Goal: Task Accomplishment & Management: Complete application form

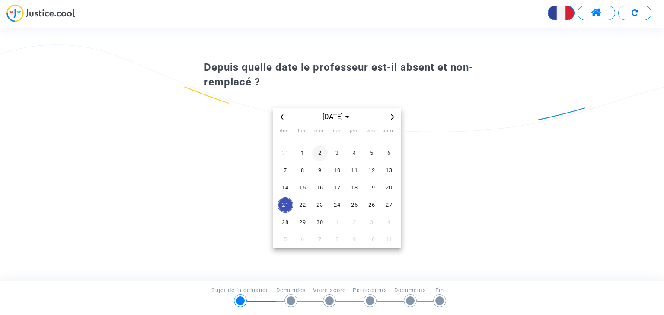
click at [321, 153] on span "2" at bounding box center [320, 154] width 16 height 16
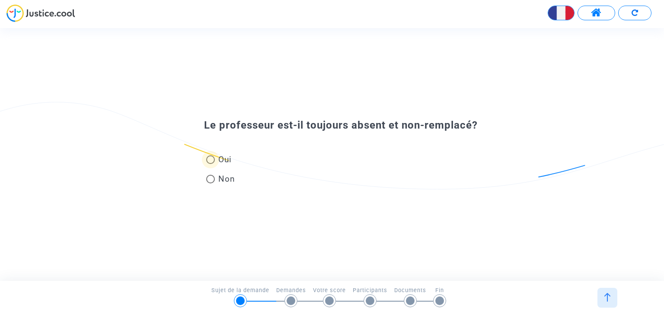
click at [211, 159] on span at bounding box center [210, 160] width 9 height 9
click at [210, 164] on input "Oui" at bounding box center [210, 164] width 0 height 0
radio input "true"
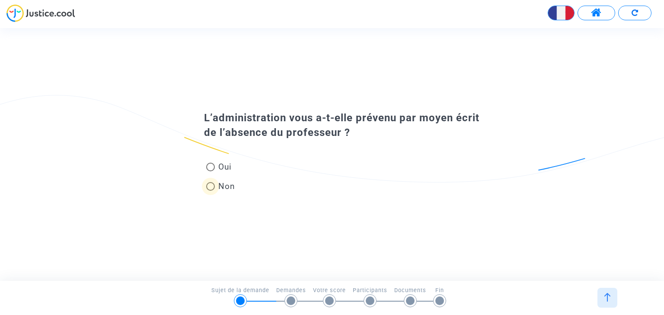
click at [210, 188] on span at bounding box center [210, 186] width 9 height 9
click at [210, 191] on input "Non" at bounding box center [210, 191] width 0 height 0
radio input "true"
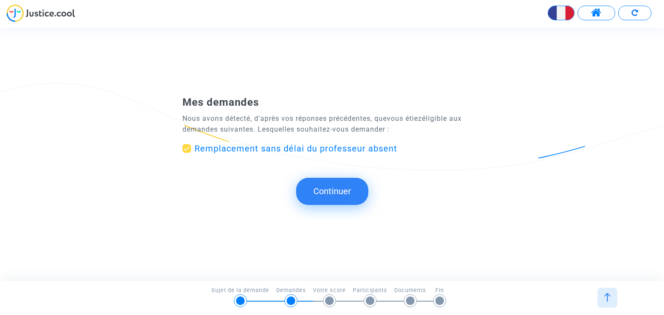
click at [329, 188] on button "Continuer" at bounding box center [332, 191] width 72 height 27
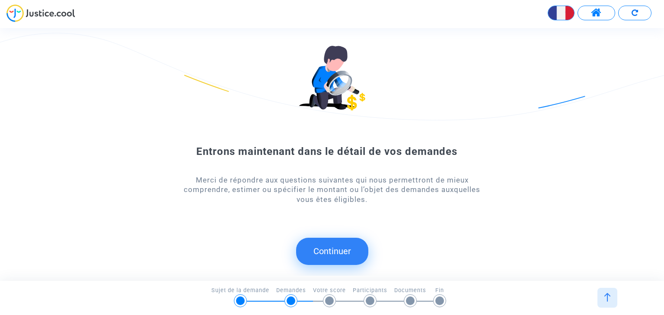
click at [312, 247] on button "Continuer" at bounding box center [332, 251] width 72 height 27
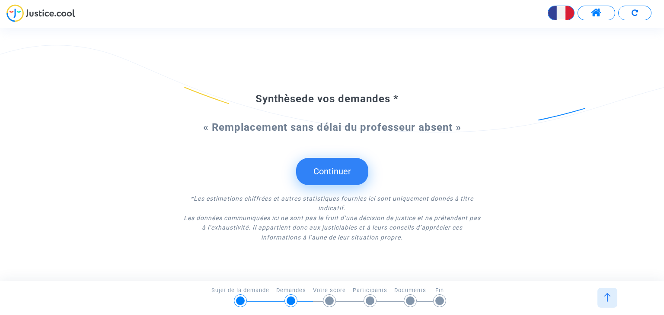
click at [318, 168] on button "Continuer" at bounding box center [332, 171] width 72 height 27
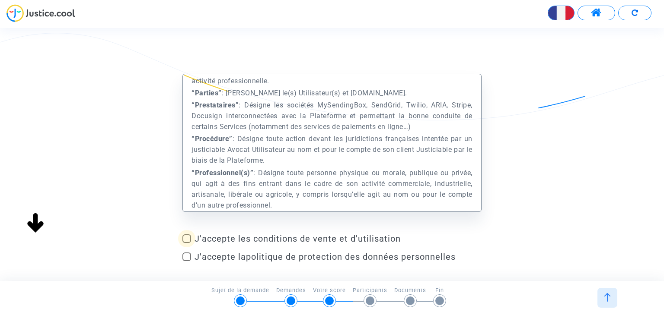
click at [188, 237] on span at bounding box center [186, 239] width 9 height 9
click at [187, 243] on input "J'accepte les conditions de vente et d'utilisation" at bounding box center [186, 243] width 0 height 0
checkbox input "true"
click at [186, 260] on span at bounding box center [186, 257] width 9 height 9
click at [186, 261] on input "J'accepte la politique de protection des données personnelles" at bounding box center [186, 261] width 0 height 0
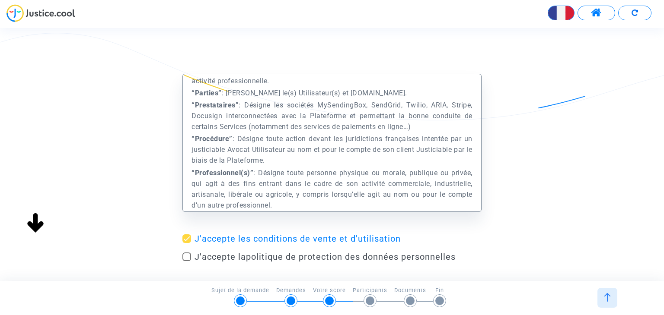
checkbox input "true"
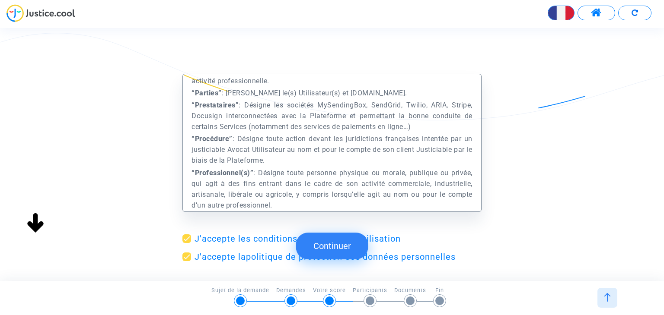
click at [350, 249] on button "Continuer" at bounding box center [332, 246] width 72 height 27
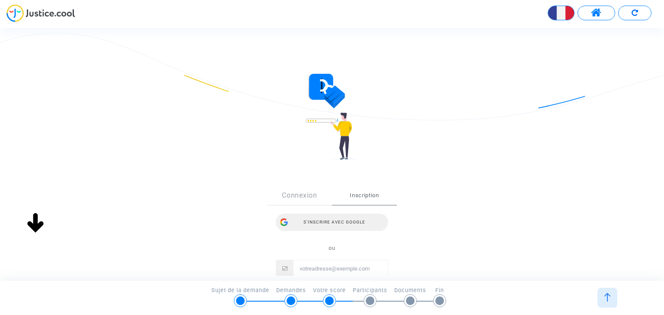
click at [347, 194] on div "Connexion Inscription S’inscrire avec Google ou" at bounding box center [332, 243] width 112 height 114
click at [338, 222] on div "S’inscrire avec Google" at bounding box center [332, 222] width 112 height 17
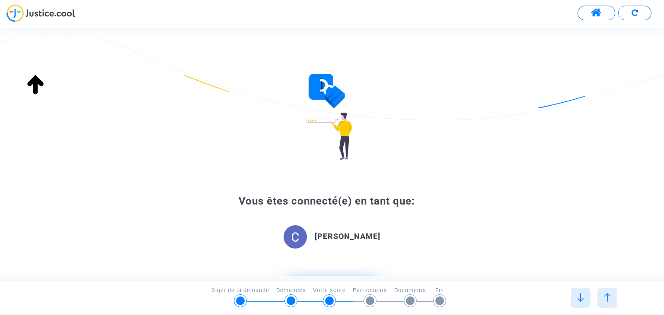
scroll to position [86, 0]
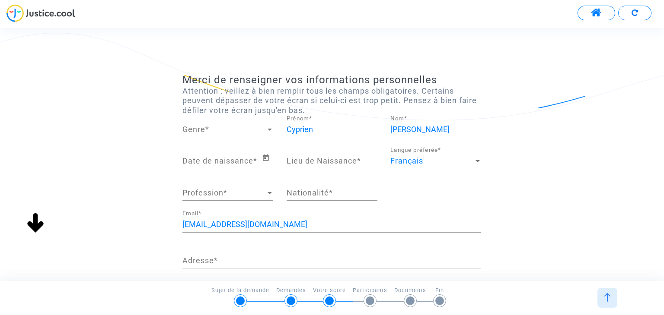
click at [258, 131] on span "Genre" at bounding box center [223, 129] width 83 height 9
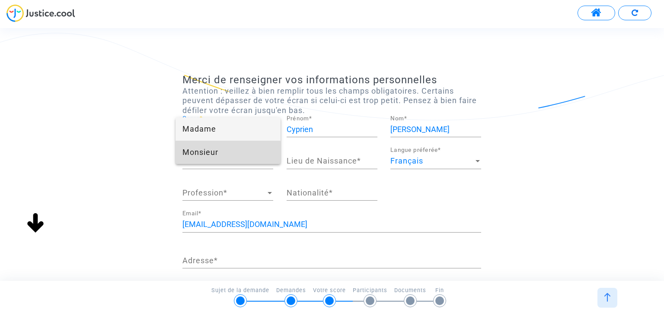
click at [221, 154] on span "Monsieur" at bounding box center [227, 152] width 91 height 23
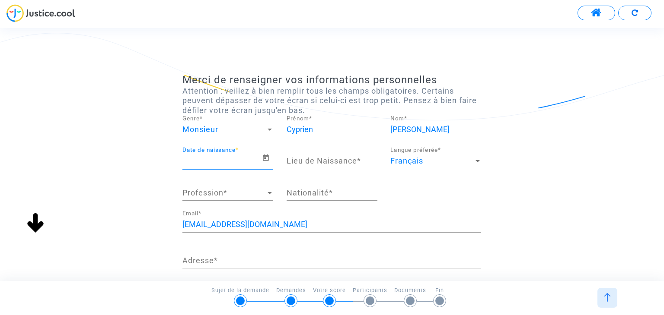
click at [221, 165] on input "Date de naissance *" at bounding box center [221, 161] width 79 height 9
click at [266, 157] on icon "Open calendar" at bounding box center [266, 158] width 8 height 10
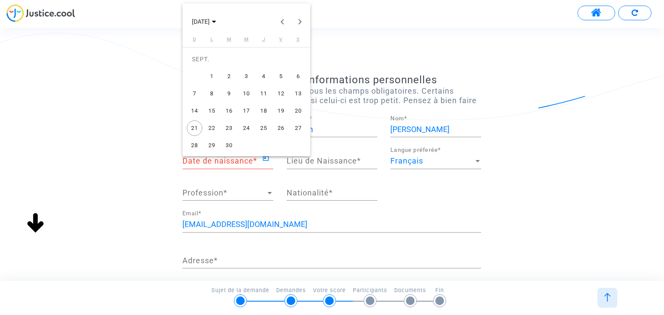
click at [237, 159] on div at bounding box center [332, 157] width 664 height 315
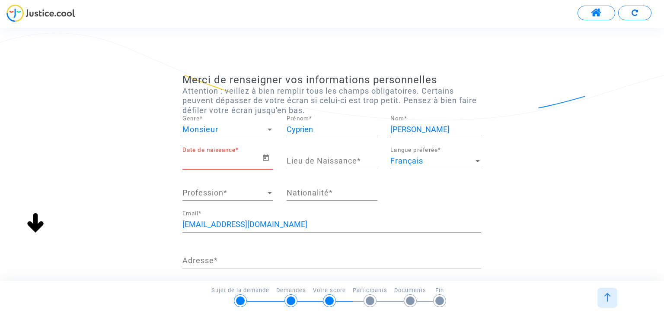
click at [237, 159] on input "Date de naissance *" at bounding box center [221, 161] width 79 height 9
click at [267, 159] on icon "Open calendar" at bounding box center [266, 158] width 8 height 10
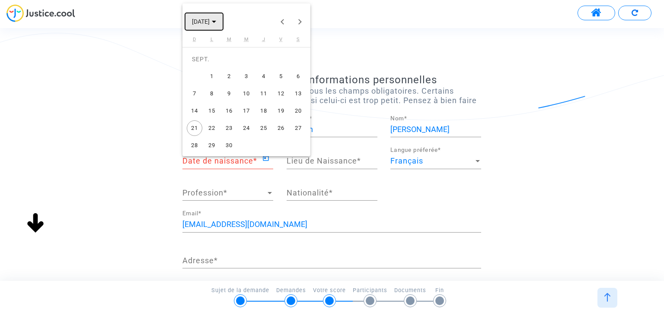
click at [223, 22] on button "[DATE]" at bounding box center [204, 21] width 38 height 17
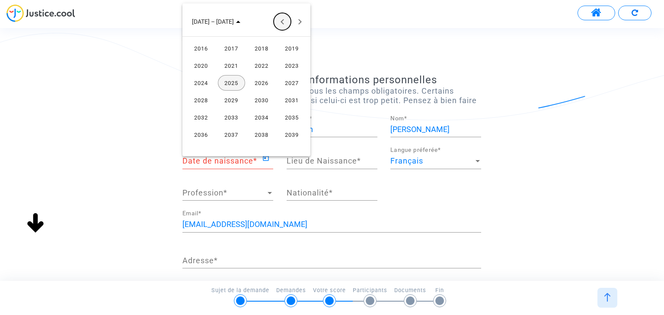
click at [282, 19] on button "Previous 24 years" at bounding box center [282, 21] width 17 height 17
click at [280, 19] on button "Previous 24 years" at bounding box center [282, 21] width 17 height 17
click at [228, 100] on div "1981" at bounding box center [231, 100] width 27 height 16
click at [257, 86] on div "JUIL." at bounding box center [261, 83] width 27 height 16
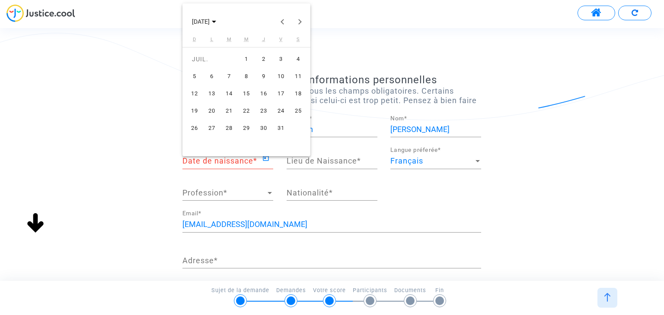
click at [263, 73] on div "9" at bounding box center [264, 77] width 16 height 16
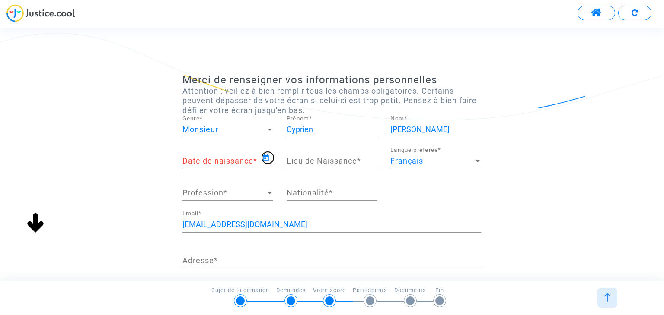
type input "[DATE]"
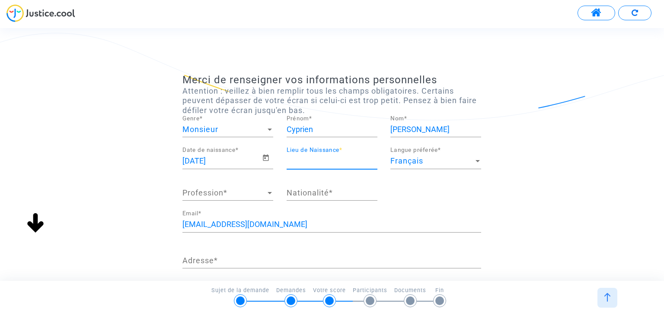
click at [311, 159] on input "Lieu de Naissance *" at bounding box center [331, 161] width 91 height 9
type input "Le Chesnay"
click at [232, 191] on span "Profession" at bounding box center [223, 193] width 83 height 9
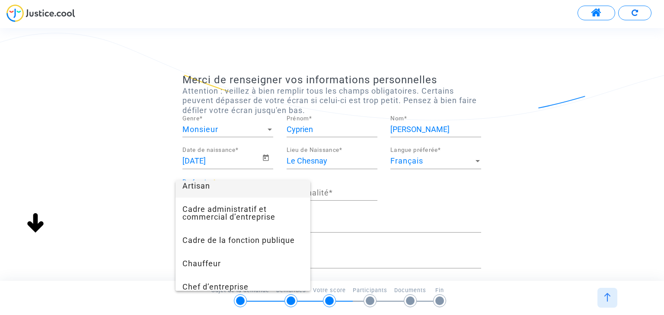
scroll to position [31, 0]
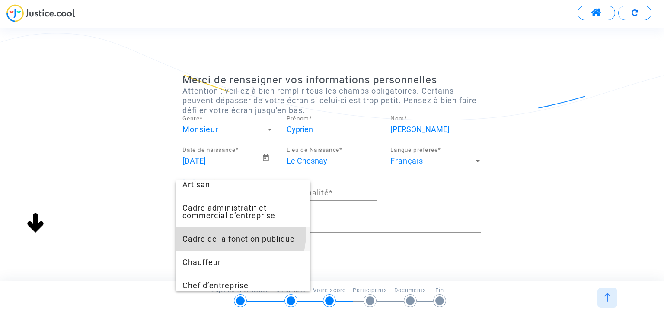
click at [228, 234] on span "Cadre de la fonction publique" at bounding box center [242, 239] width 121 height 23
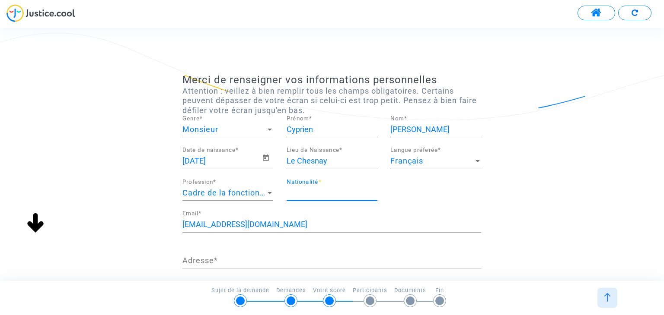
click at [314, 189] on input "Nationalité *" at bounding box center [331, 193] width 91 height 9
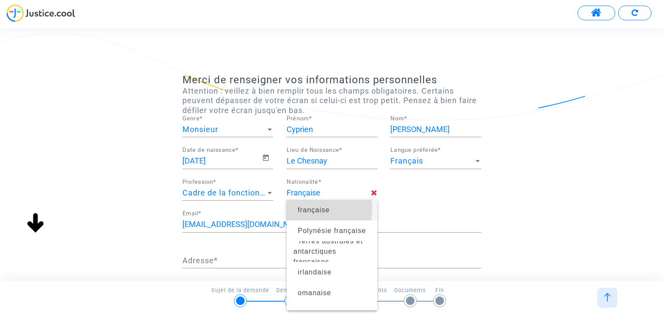
click at [315, 209] on span "française" at bounding box center [314, 210] width 32 height 7
type input "française"
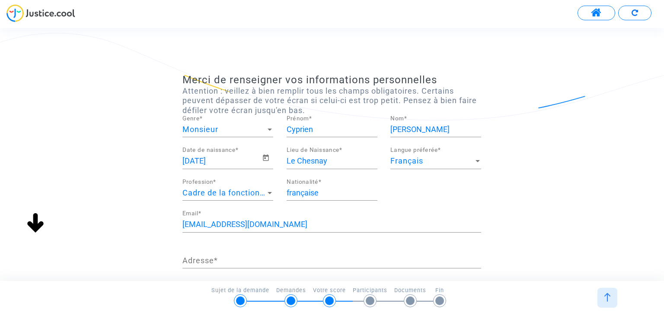
click at [235, 257] on div "Adresse *" at bounding box center [331, 258] width 299 height 22
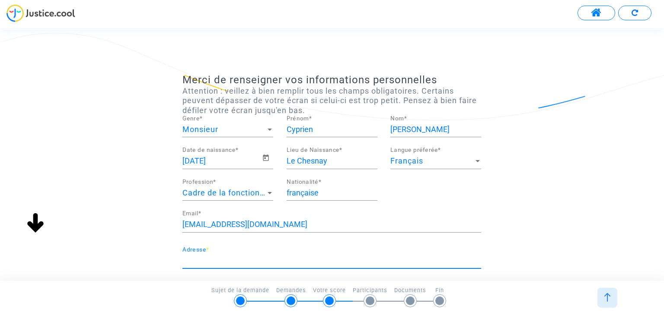
click at [235, 257] on input "Adresse *" at bounding box center [331, 261] width 299 height 9
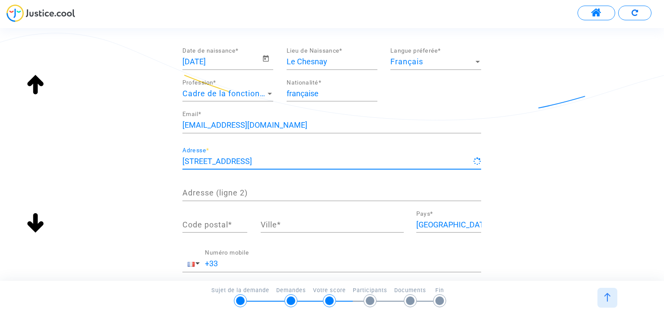
scroll to position [117, 0]
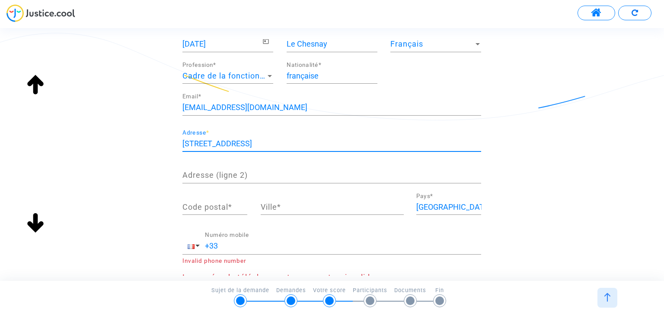
type input "[STREET_ADDRESS]"
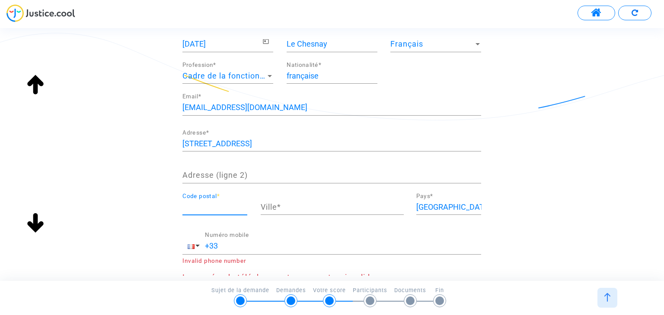
click at [227, 204] on input "Code postal *" at bounding box center [214, 207] width 65 height 9
type input "01630"
click at [281, 205] on input "Ville *" at bounding box center [332, 207] width 143 height 9
type input "PERON"
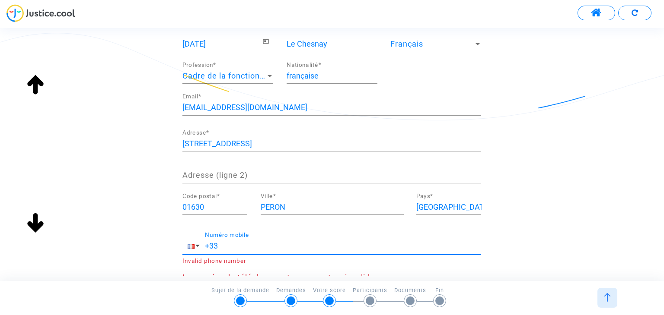
click at [251, 242] on input "+33" at bounding box center [343, 246] width 276 height 9
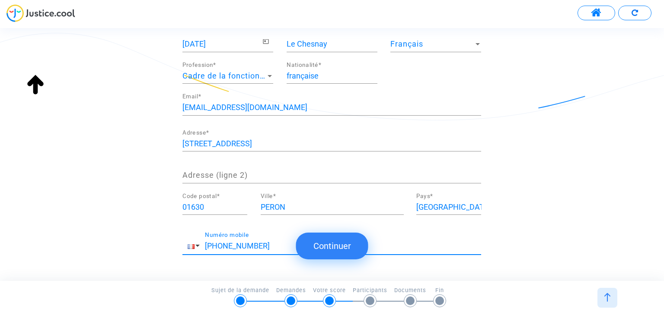
scroll to position [0, 0]
type input "[PHONE_NUMBER]"
click at [352, 246] on button "Continuer" at bounding box center [332, 246] width 72 height 27
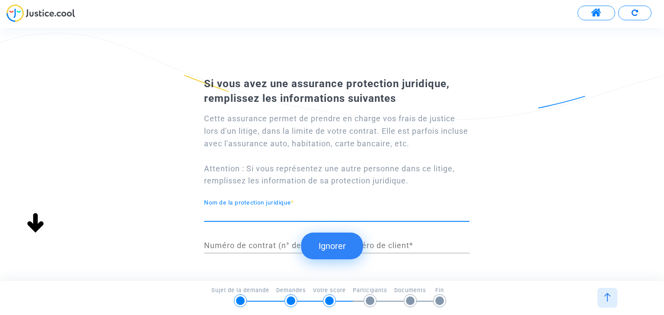
click at [315, 211] on input "Nom de la protection juridique *" at bounding box center [336, 214] width 265 height 9
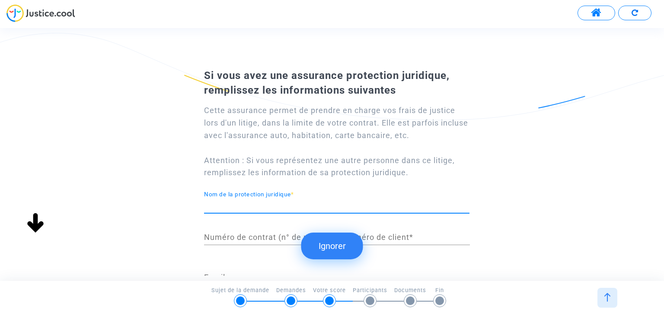
scroll to position [9, 0]
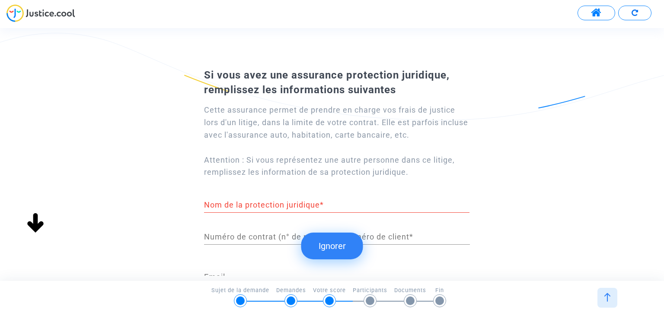
click at [332, 249] on button "Ignorer" at bounding box center [332, 246] width 62 height 27
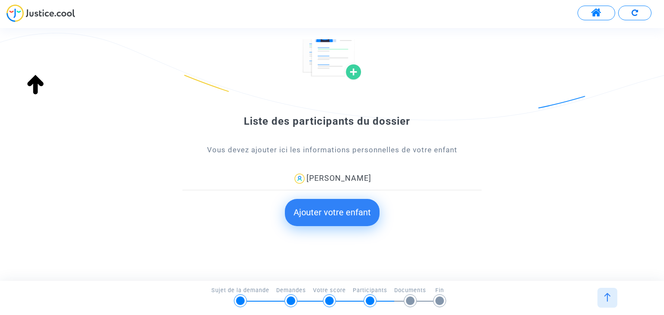
scroll to position [59, 0]
click at [327, 208] on button "Ajouter votre enfant" at bounding box center [332, 212] width 95 height 27
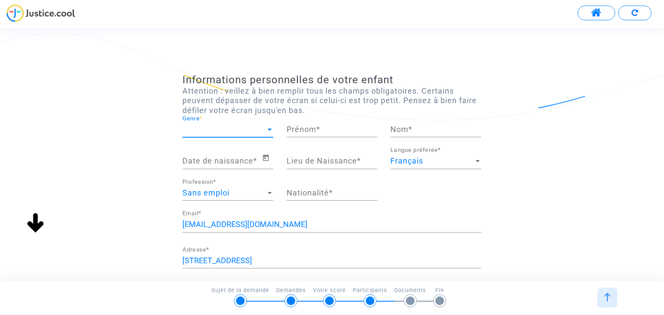
click at [254, 133] on span "Genre" at bounding box center [223, 129] width 83 height 9
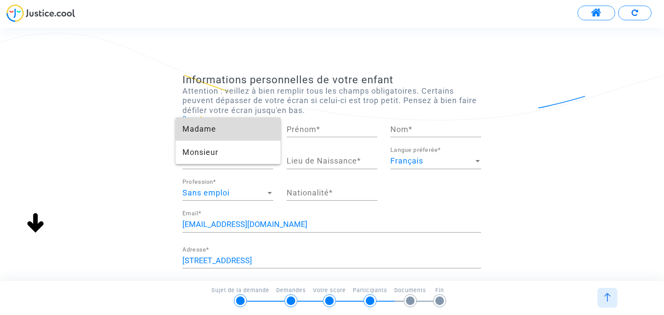
click at [216, 132] on span "Madame" at bounding box center [227, 129] width 91 height 23
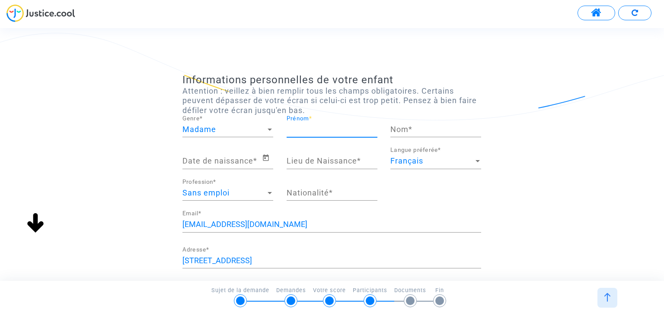
click at [312, 132] on input "Prénom *" at bounding box center [331, 129] width 91 height 9
type input "Aliénor"
click at [403, 130] on input "Nom *" at bounding box center [435, 129] width 91 height 9
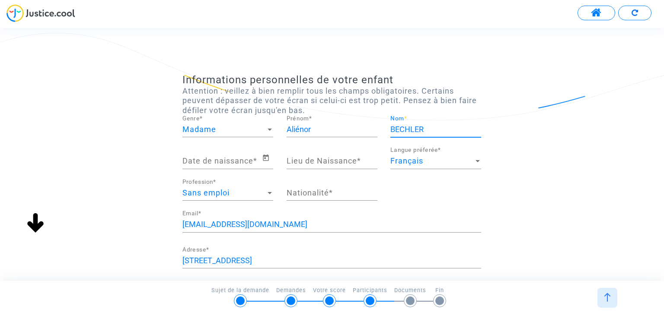
type input "BECHLER"
click at [221, 159] on input "Date de naissance *" at bounding box center [221, 161] width 79 height 9
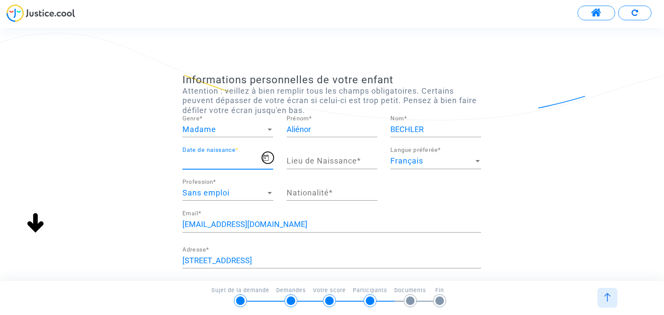
click at [264, 158] on icon "Open calendar" at bounding box center [266, 158] width 6 height 6
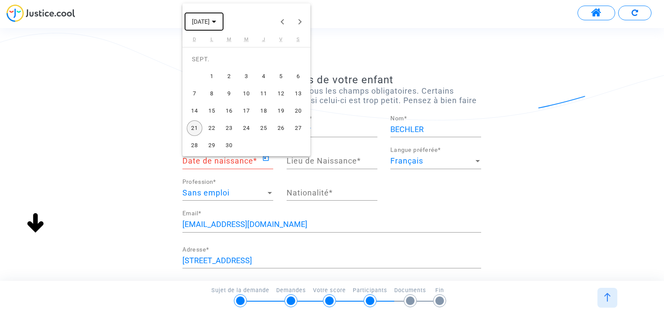
click at [216, 21] on polygon "Choose month and year" at bounding box center [214, 22] width 4 height 2
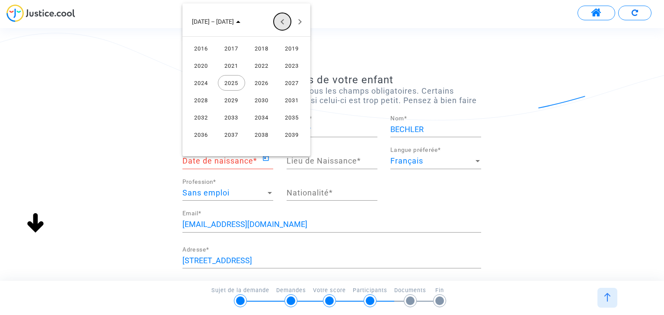
click at [283, 24] on button "Previous 24 years" at bounding box center [282, 21] width 17 height 17
click at [207, 135] on div "2012" at bounding box center [201, 135] width 27 height 16
click at [233, 100] on div "OCT." at bounding box center [231, 100] width 27 height 16
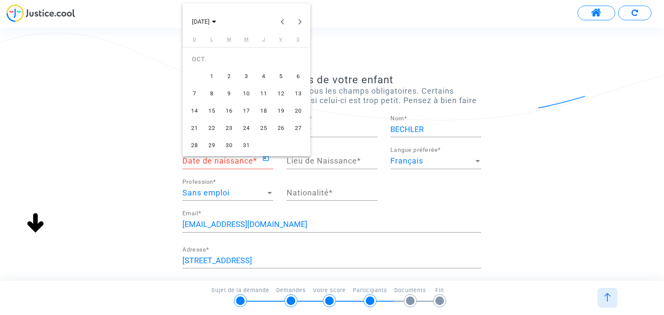
click at [197, 90] on div "7" at bounding box center [195, 94] width 16 height 16
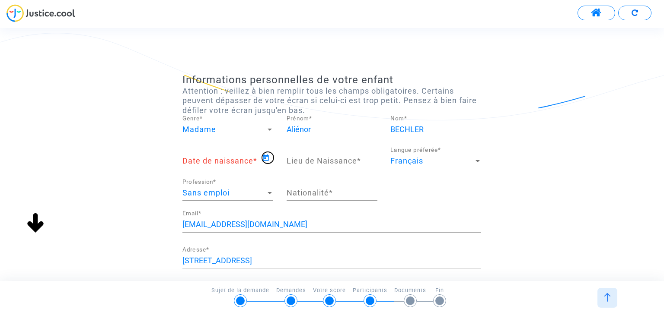
type input "[DATE]"
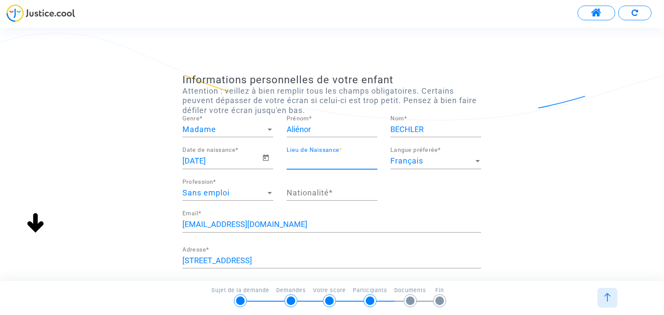
click at [334, 160] on input "Lieu de Naissance *" at bounding box center [331, 161] width 91 height 9
type input "Suresnes"
click at [232, 189] on div "Sans emploi" at bounding box center [223, 193] width 83 height 9
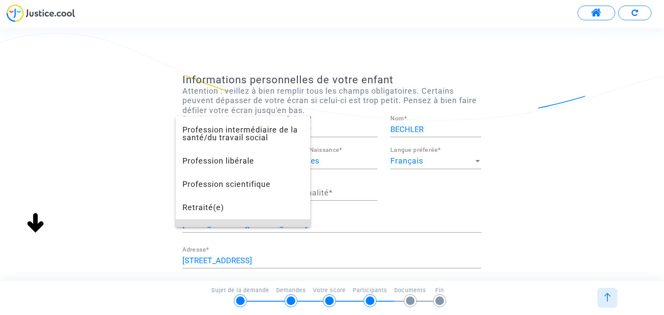
scroll to position [814, 0]
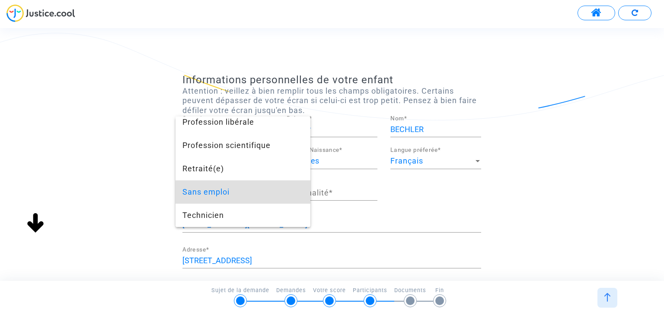
click at [210, 194] on span "Sans emploi" at bounding box center [242, 192] width 121 height 23
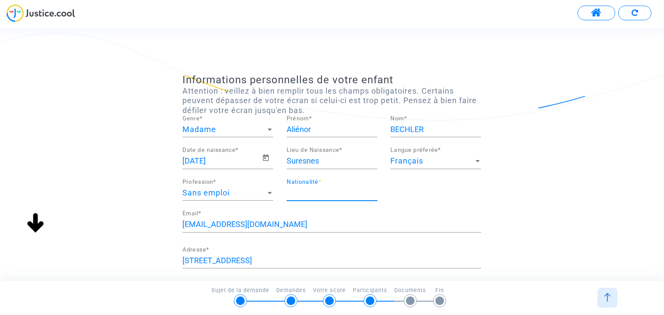
click at [319, 191] on input "Nationalité *" at bounding box center [331, 193] width 91 height 9
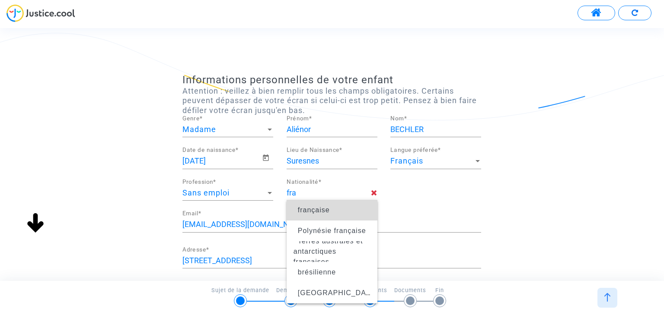
click at [315, 213] on span "française" at bounding box center [314, 210] width 32 height 7
type input "française"
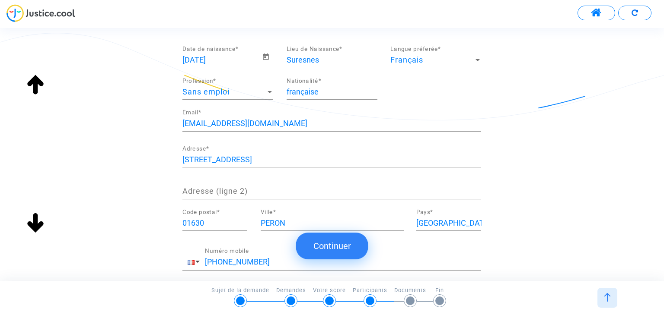
scroll to position [100, 0]
click at [323, 243] on button "Continuer" at bounding box center [332, 246] width 72 height 27
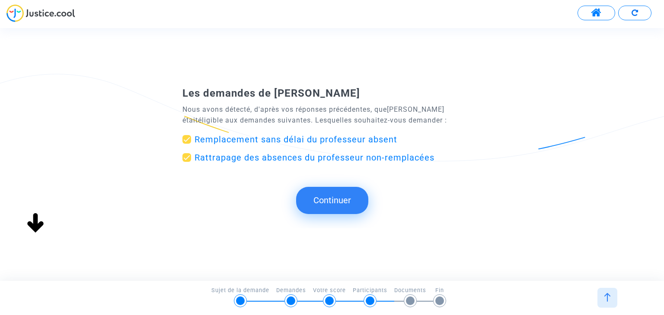
scroll to position [0, 0]
click at [340, 200] on button "Continuer" at bounding box center [332, 200] width 72 height 27
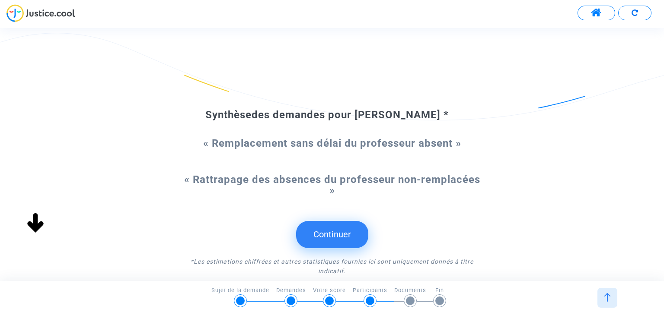
click at [332, 242] on button "Continuer" at bounding box center [332, 234] width 72 height 27
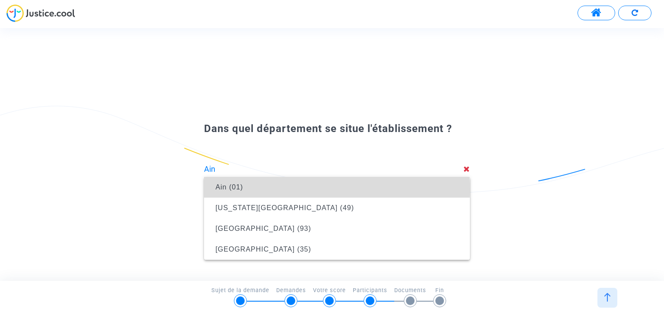
click at [234, 190] on span "Ain (01)" at bounding box center [229, 187] width 28 height 7
type input "Ain (01)"
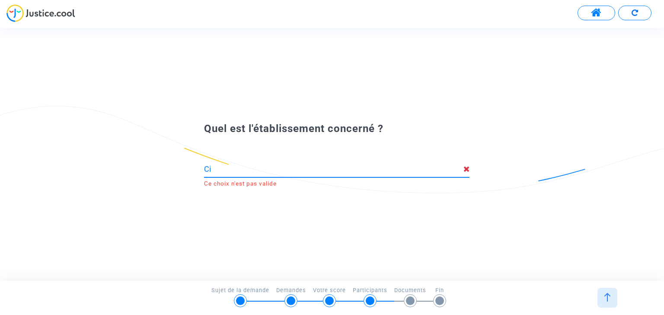
type input "C"
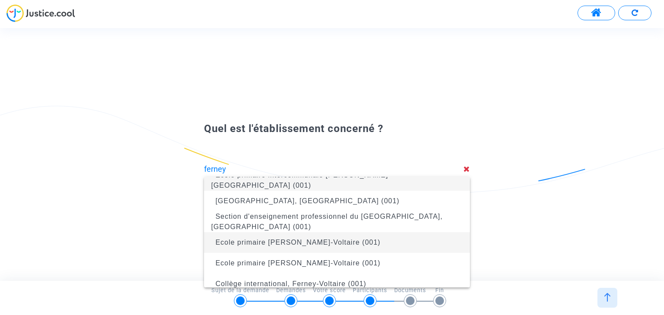
scroll to position [14, 0]
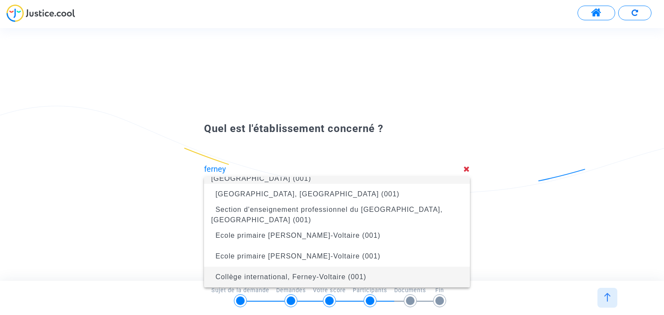
click at [302, 277] on span "Collège international, Ferney-Voltaire (001)" at bounding box center [290, 277] width 151 height 7
type input "Collège international, Ferney-Voltaire (001)"
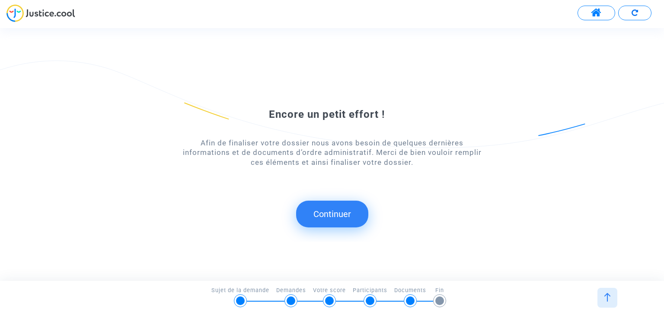
click at [324, 210] on button "Continuer" at bounding box center [332, 214] width 72 height 27
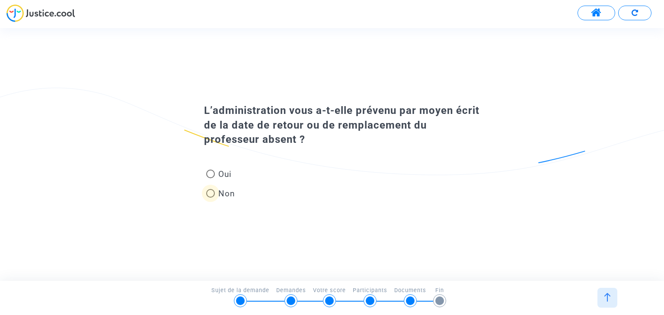
click at [209, 192] on span at bounding box center [210, 193] width 9 height 9
click at [210, 198] on input "Non" at bounding box center [210, 198] width 0 height 0
radio input "true"
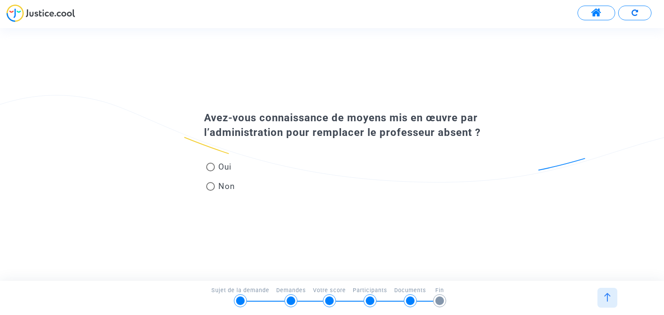
click at [213, 189] on span at bounding box center [210, 186] width 9 height 9
click at [210, 191] on input "Non" at bounding box center [210, 191] width 0 height 0
radio input "true"
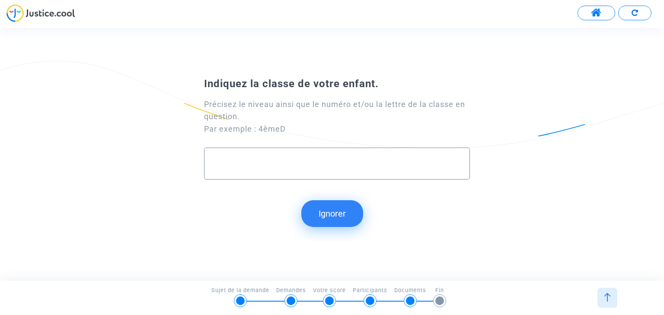
click at [245, 159] on input "text" at bounding box center [336, 164] width 247 height 10
type input "4èmeD"
click at [326, 216] on button "Continuer" at bounding box center [332, 213] width 72 height 27
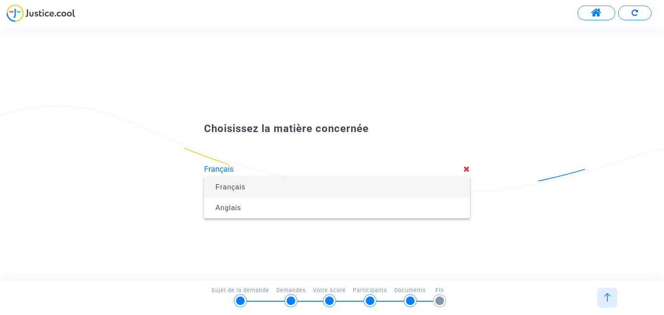
type input "Français"
click at [247, 186] on span "Français" at bounding box center [336, 187] width 251 height 24
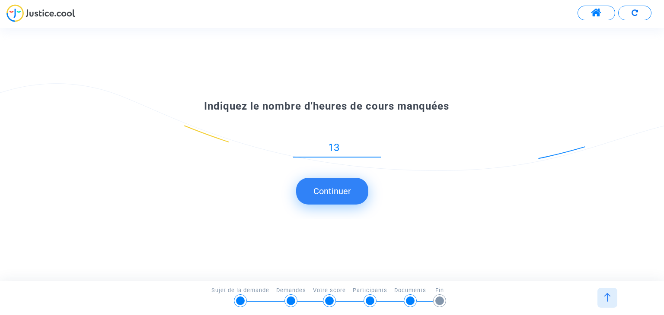
type input "13"
click at [343, 191] on button "Continuer" at bounding box center [332, 191] width 72 height 27
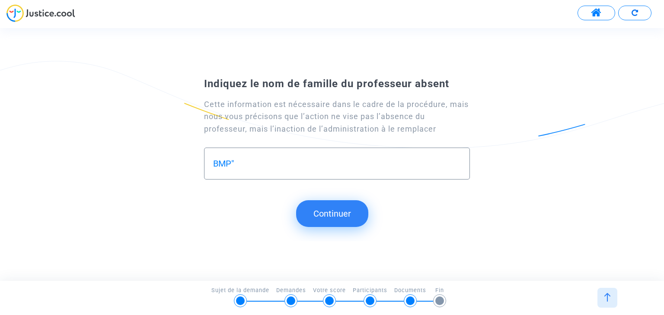
click at [212, 162] on div "BMP"" at bounding box center [336, 164] width 265 height 32
click at [273, 161] on input "BMP""" at bounding box center [336, 164] width 247 height 10
click at [270, 159] on input ""BMP"" at bounding box center [336, 164] width 247 height 10
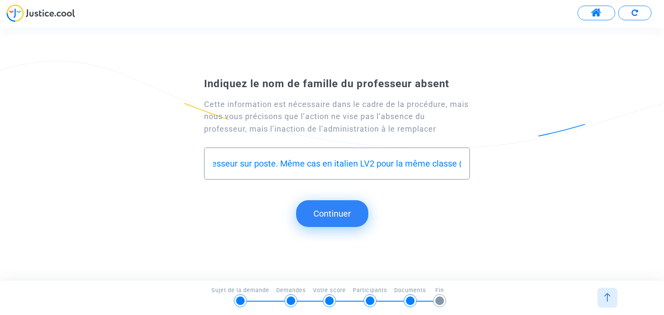
scroll to position [0, 0]
click at [426, 162] on input ""BMP" - pas de professeur sur poste. Même cas en italien LV2 pour la même class…" at bounding box center [336, 164] width 247 height 10
type input ""BMP" - pas de professeur sur poste. Même cas en italien LV2 pour la même class…"
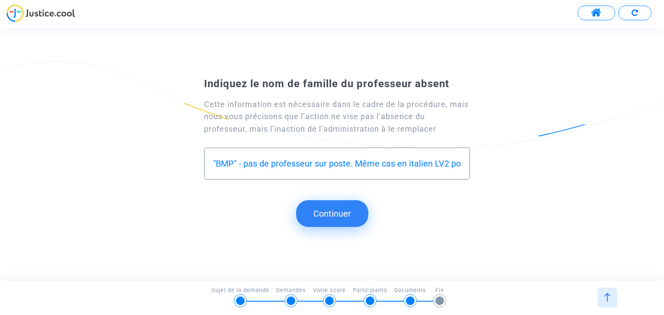
click at [330, 216] on button "Continuer" at bounding box center [332, 213] width 72 height 27
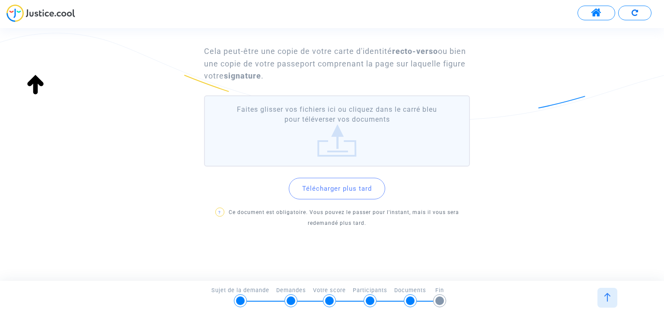
scroll to position [53, 0]
click at [333, 135] on label "Faites glisser vos fichiers ici ou cliquez dans le carré bleu pour téléverser v…" at bounding box center [336, 131] width 265 height 71
click at [0, 0] on input "Faites glisser vos fichiers ici ou cliquez dans le carré bleu pour téléverser v…" at bounding box center [0, 0] width 0 height 0
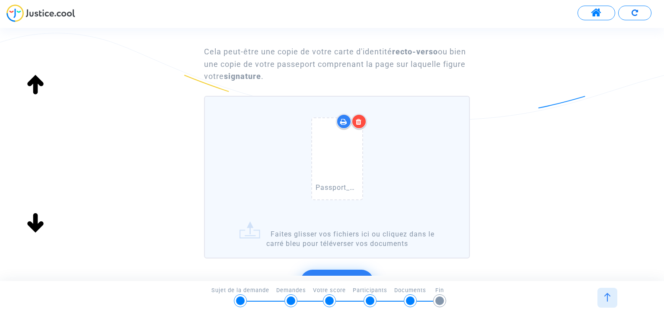
scroll to position [187, 0]
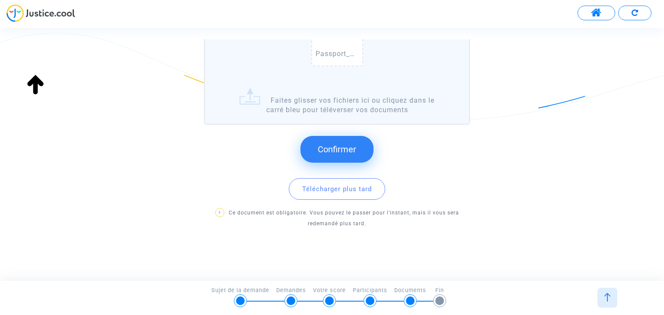
click at [326, 149] on span "Confirmer" at bounding box center [337, 149] width 38 height 10
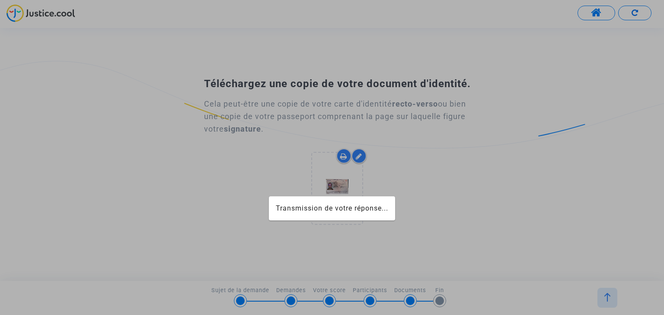
scroll to position [0, 0]
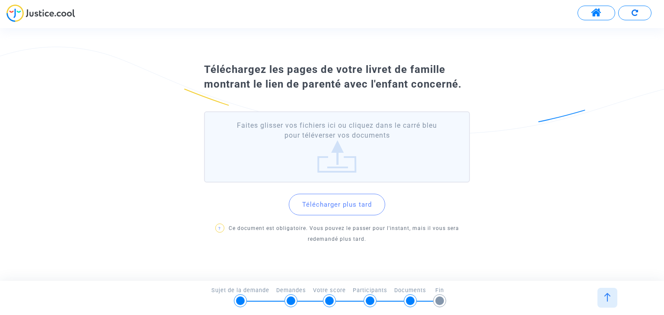
click at [326, 149] on label "Faites glisser vos fichiers ici ou cliquez dans le carré bleu pour téléverser v…" at bounding box center [336, 146] width 265 height 71
click at [0, 0] on input "Faites glisser vos fichiers ici ou cliquez dans le carré bleu pour téléverser v…" at bounding box center [0, 0] width 0 height 0
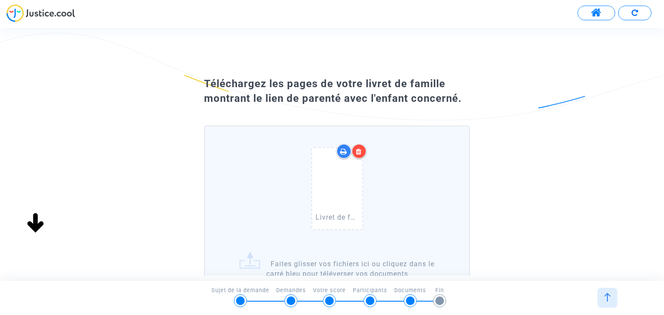
scroll to position [151, 0]
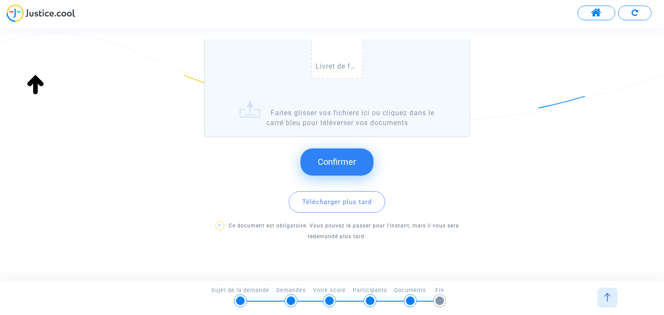
click at [331, 157] on span "Confirmer" at bounding box center [337, 162] width 38 height 10
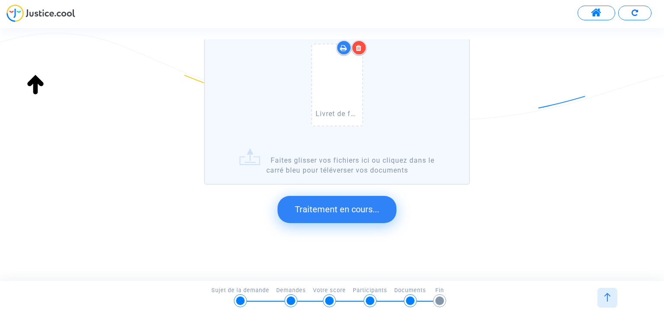
scroll to position [0, 0]
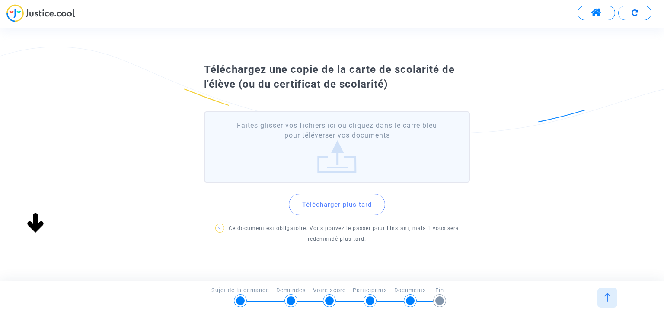
click at [330, 202] on button "Télécharger plus tard" at bounding box center [337, 205] width 96 height 22
click at [340, 165] on label "Faites glisser vos fichiers ici ou cliquez dans le carré bleu pour téléverser v…" at bounding box center [336, 146] width 265 height 71
click at [0, 0] on input "Faites glisser vos fichiers ici ou cliquez dans le carré bleu pour téléverser v…" at bounding box center [0, 0] width 0 height 0
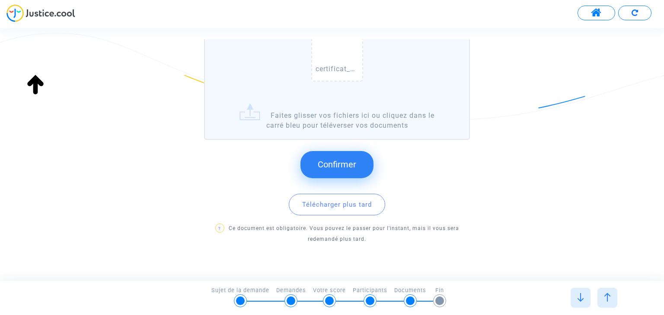
scroll to position [164, 0]
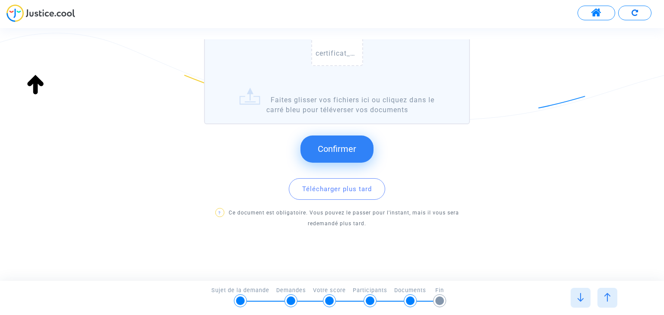
click at [332, 146] on span "Confirmer" at bounding box center [337, 149] width 38 height 10
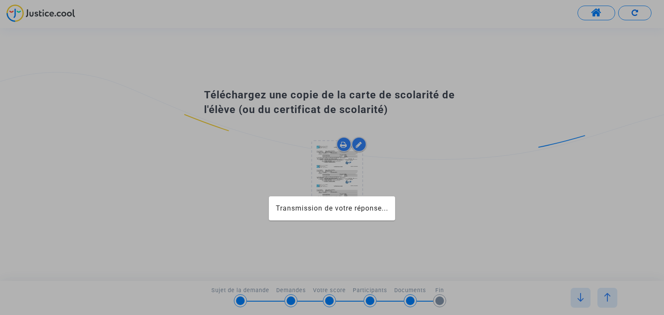
scroll to position [0, 0]
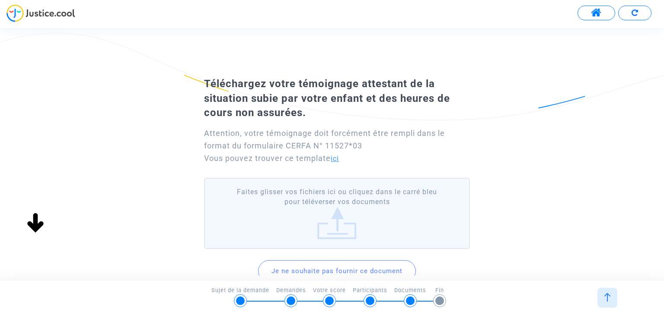
click at [337, 159] on link "ici" at bounding box center [335, 159] width 8 height 8
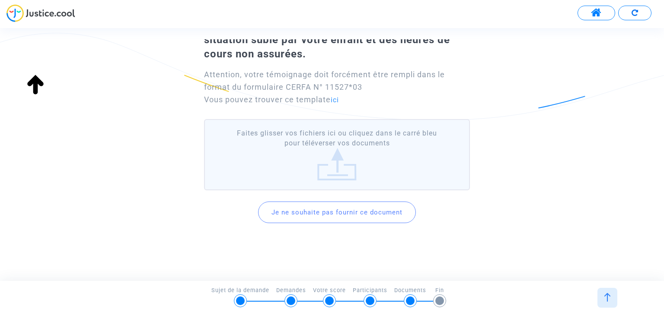
click at [317, 213] on button "Je ne souhaite pas fournir ce document" at bounding box center [337, 213] width 158 height 22
click at [330, 156] on label "Faites glisser vos fichiers ici ou cliquez dans le carré bleu pour téléverser v…" at bounding box center [336, 154] width 265 height 71
click at [0, 0] on input "Faites glisser vos fichiers ici ou cliquez dans le carré bleu pour téléverser v…" at bounding box center [0, 0] width 0 height 0
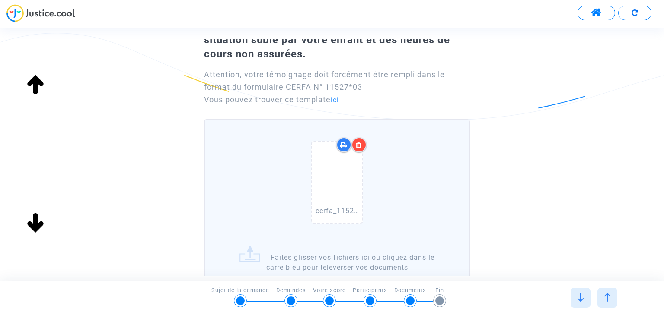
scroll to position [156, 0]
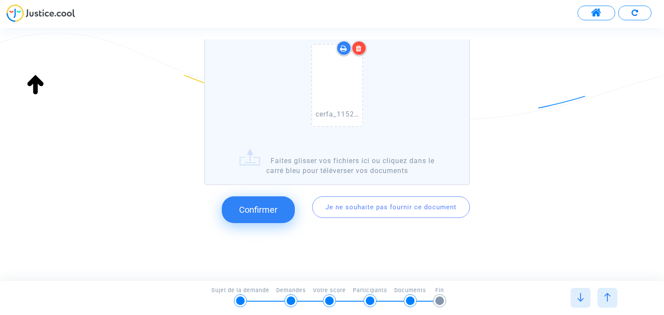
click at [270, 215] on button "Confirmer" at bounding box center [258, 210] width 73 height 27
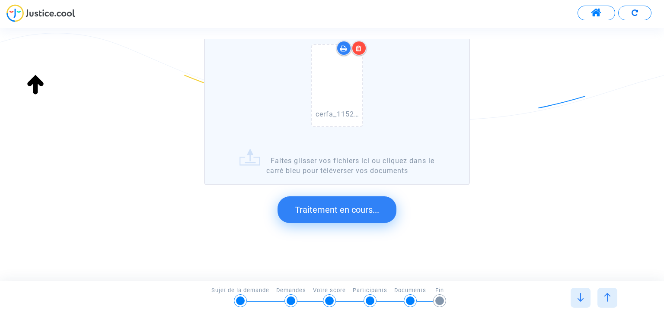
scroll to position [0, 0]
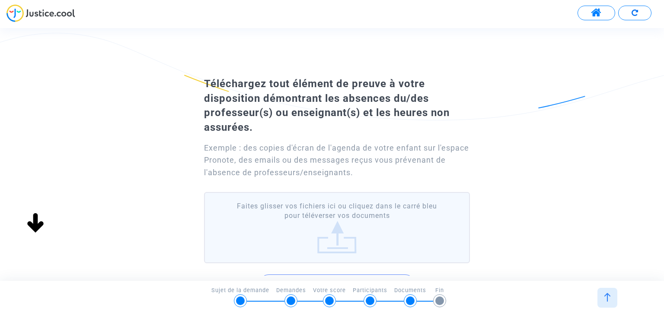
click at [335, 245] on label "Faites glisser vos fichiers ici ou cliquez dans le carré bleu pour téléverser v…" at bounding box center [336, 227] width 265 height 71
click at [0, 0] on input "Faites glisser vos fichiers ici ou cliquez dans le carré bleu pour téléverser v…" at bounding box center [0, 0] width 0 height 0
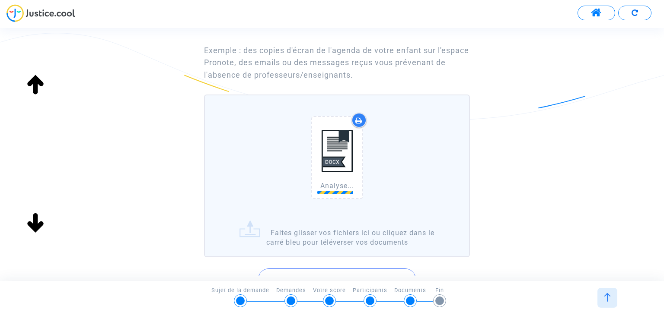
scroll to position [165, 0]
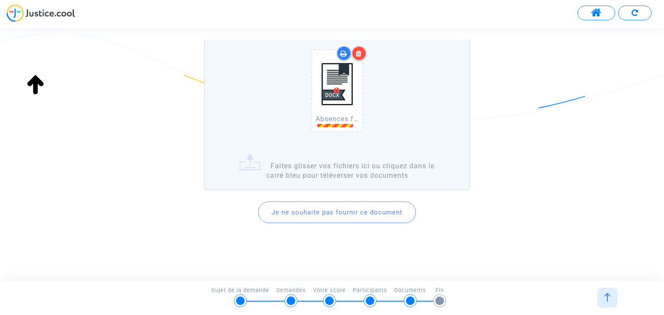
click at [337, 89] on img at bounding box center [336, 84] width 43 height 61
click at [366, 140] on div "Absences français et [GEOGRAPHIC_DATA]docx" at bounding box center [337, 92] width 76 height 111
click at [0, 0] on input "Absences français et italien.docx Faites glisser vos fichiers ici ou cliquez da…" at bounding box center [0, 0] width 0 height 0
click at [359, 51] on icon at bounding box center [359, 53] width 6 height 7
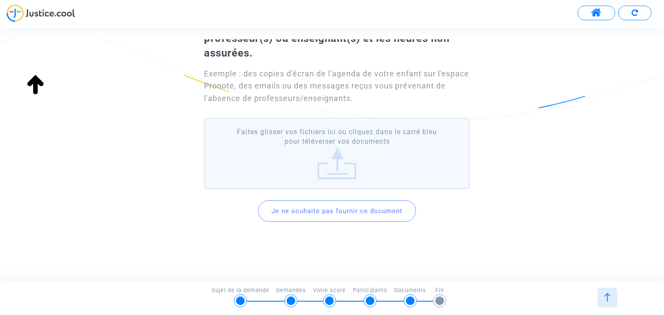
scroll to position [73, 0]
click at [330, 166] on label "Faites glisser vos fichiers ici ou cliquez dans le carré bleu pour téléverser v…" at bounding box center [336, 154] width 265 height 71
click at [0, 0] on input "Faites glisser vos fichiers ici ou cliquez dans le carré bleu pour téléverser v…" at bounding box center [0, 0] width 0 height 0
click at [331, 157] on label "Faites glisser vos fichiers ici ou cliquez dans le carré bleu pour téléverser v…" at bounding box center [336, 154] width 265 height 71
click at [0, 0] on input "Faites glisser vos fichiers ici ou cliquez dans le carré bleu pour téléverser v…" at bounding box center [0, 0] width 0 height 0
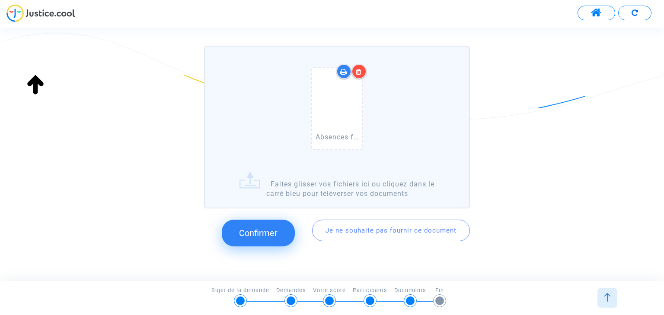
scroll to position [148, 0]
click at [263, 220] on button "Confirmer" at bounding box center [258, 232] width 73 height 27
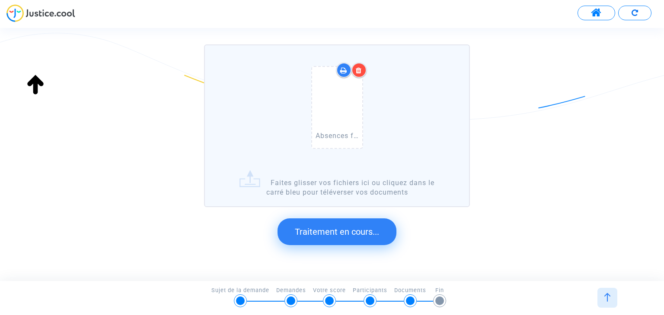
scroll to position [45, 0]
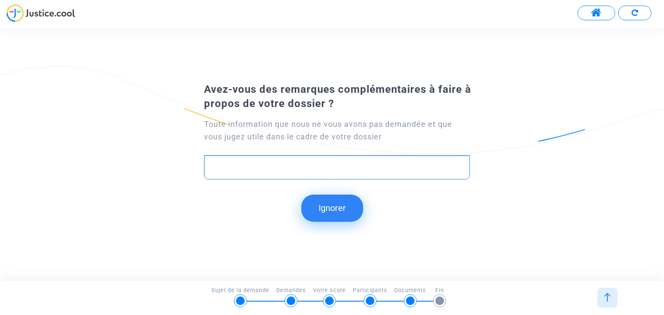
click at [304, 168] on p "Rich Text Editor, main" at bounding box center [337, 167] width 256 height 11
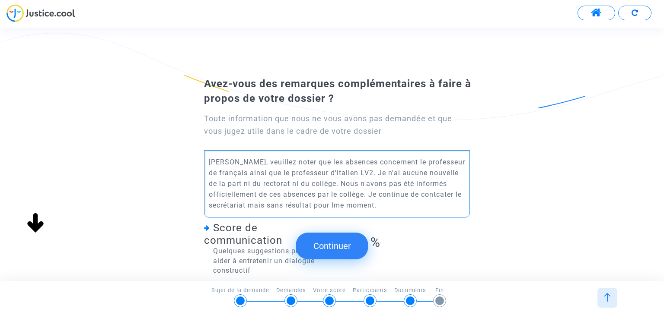
click at [394, 192] on p "[PERSON_NAME], veuillez noter que les absences concernent le professeur de fran…" at bounding box center [337, 184] width 256 height 54
click at [393, 193] on p "[PERSON_NAME], veuillez noter que les absences concernent le professeur de fran…" at bounding box center [337, 184] width 256 height 54
click at [458, 194] on p "[PERSON_NAME], veuillez noter que les absences concernent le professeur de fran…" at bounding box center [337, 184] width 256 height 54
click at [327, 205] on p "[PERSON_NAME], veuillez noter que les absences concernent le professeur de fran…" at bounding box center [337, 184] width 256 height 54
click at [457, 194] on p "[PERSON_NAME], veuillez noter que les absences concernent le professeur de fran…" at bounding box center [337, 184] width 256 height 54
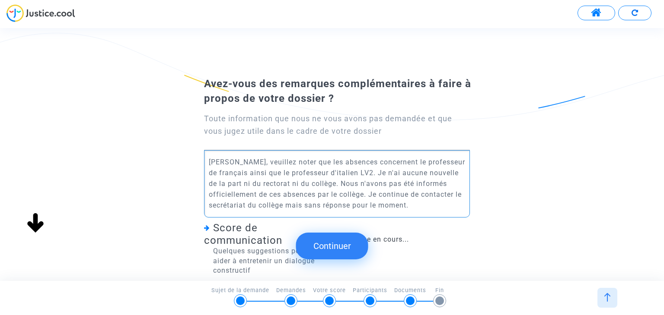
click at [410, 194] on p "[PERSON_NAME], veuillez noter que les absences concernent le professeur de fran…" at bounding box center [337, 184] width 256 height 54
click at [401, 203] on p "[PERSON_NAME], veuillez noter que les absences concernent le professeur de fran…" at bounding box center [337, 184] width 256 height 54
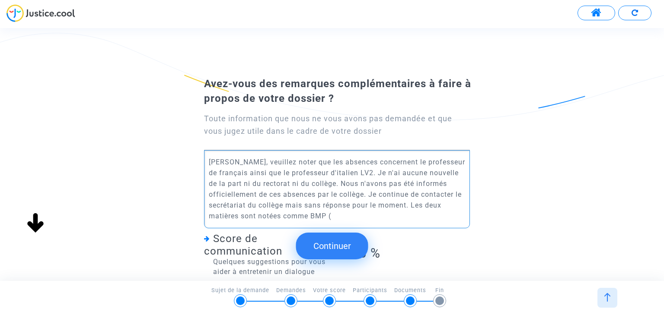
click at [263, 216] on p "[PERSON_NAME], veuillez noter que les absences concernent le professeur de fran…" at bounding box center [337, 189] width 256 height 65
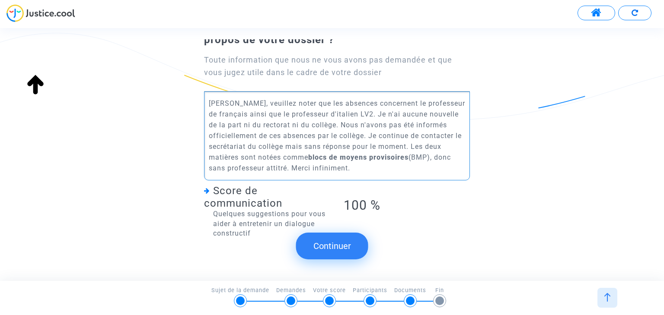
scroll to position [76, 0]
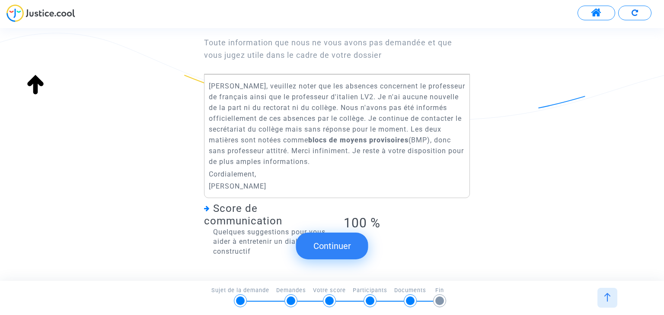
click at [322, 254] on button "Continuer" at bounding box center [332, 246] width 72 height 27
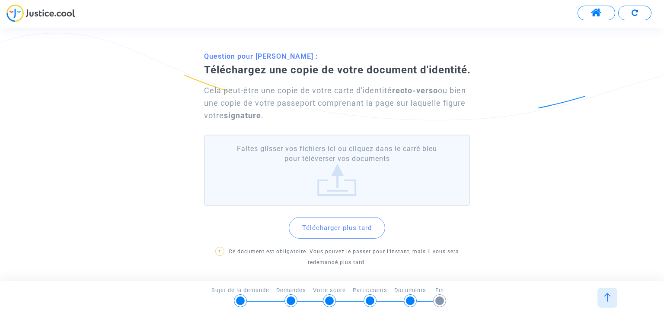
scroll to position [29, 0]
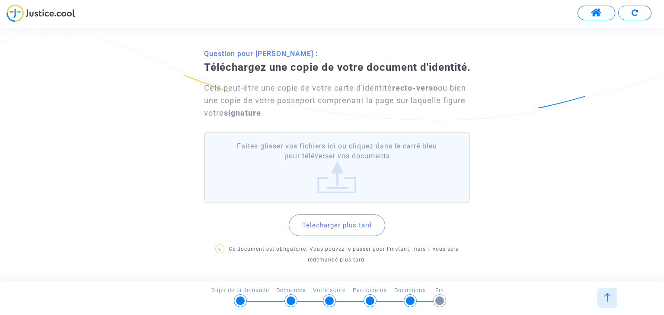
click at [340, 184] on label "Faites glisser vos fichiers ici ou cliquez dans le carré bleu pour téléverser v…" at bounding box center [336, 167] width 265 height 71
click at [0, 0] on input "Faites glisser vos fichiers ici ou cliquez dans le carré bleu pour téléverser v…" at bounding box center [0, 0] width 0 height 0
click at [341, 175] on label "Faites glisser vos fichiers ici ou cliquez dans le carré bleu pour téléverser v…" at bounding box center [336, 167] width 265 height 71
click at [0, 0] on input "Faites glisser vos fichiers ici ou cliquez dans le carré bleu pour téléverser v…" at bounding box center [0, 0] width 0 height 0
click at [337, 185] on label "Faites glisser vos fichiers ici ou cliquez dans le carré bleu pour téléverser v…" at bounding box center [336, 167] width 265 height 71
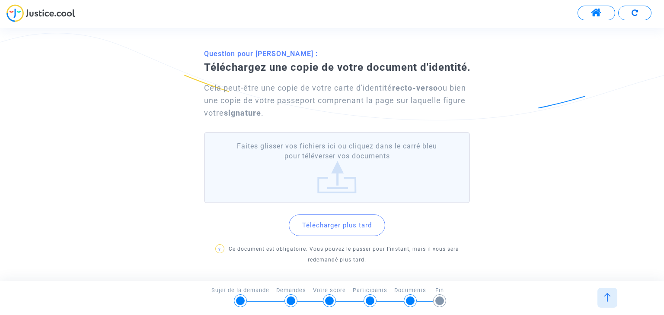
click at [0, 0] on input "Faites glisser vos fichiers ici ou cliquez dans le carré bleu pour téléverser v…" at bounding box center [0, 0] width 0 height 0
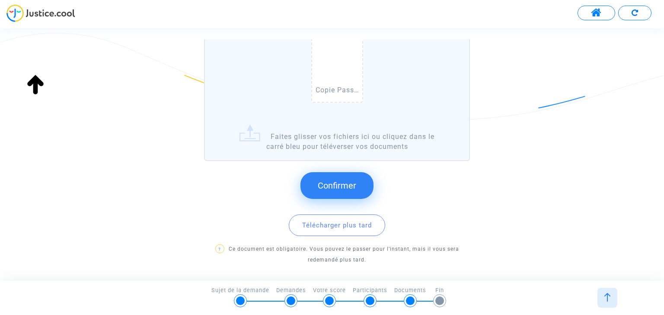
scroll to position [164, 0]
click at [326, 179] on span "Confirmer" at bounding box center [337, 184] width 38 height 10
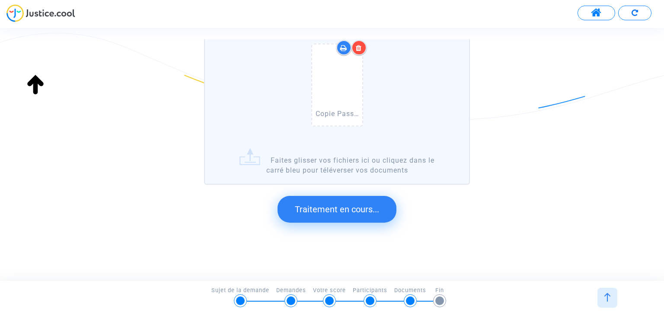
scroll to position [0, 0]
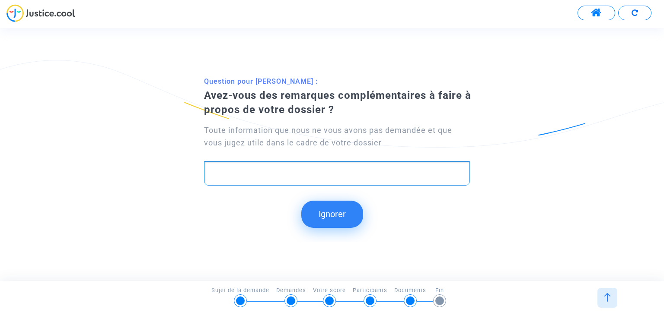
click at [337, 169] on p "Rich Text Editor, main" at bounding box center [337, 174] width 256 height 11
click at [331, 210] on button "Ignorer" at bounding box center [332, 214] width 62 height 27
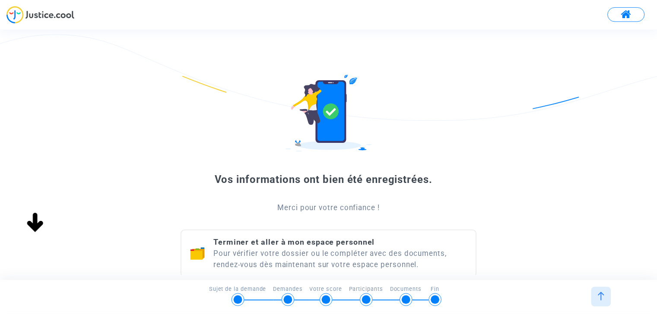
scroll to position [63, 0]
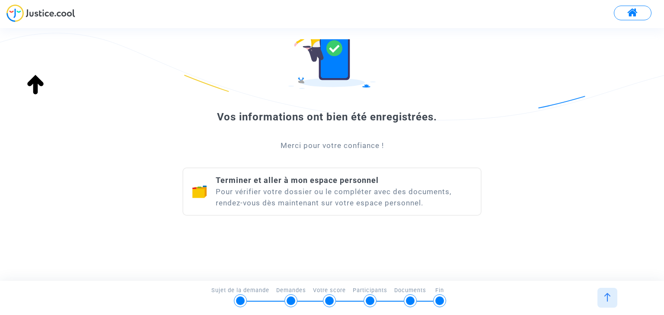
click at [312, 189] on div "Terminer et aller à mon espace personnel Pour vérifier votre dossier ou le comp…" at bounding box center [344, 192] width 256 height 34
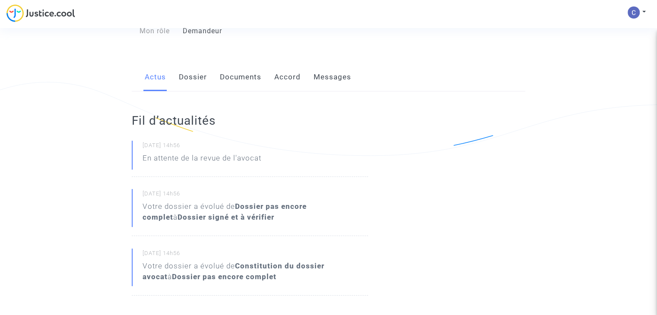
scroll to position [114, 0]
